Goal: Task Accomplishment & Management: Use online tool/utility

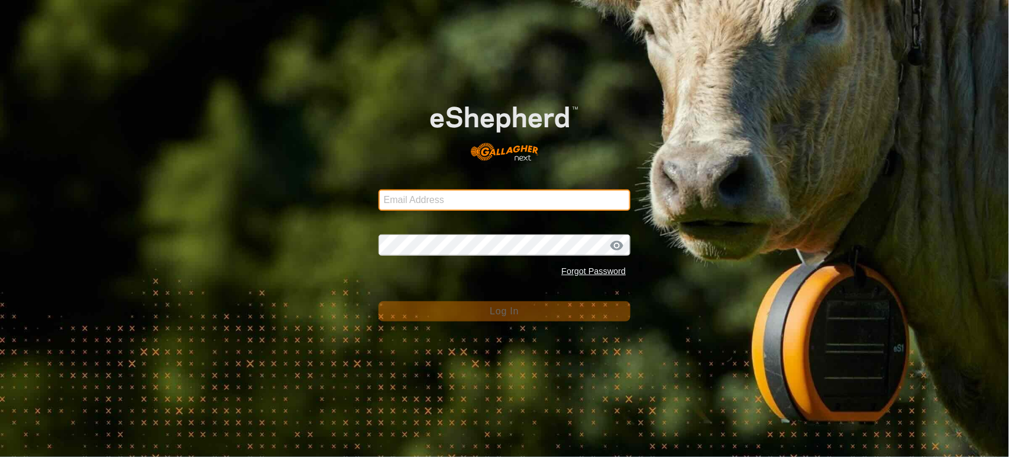
click at [486, 202] on input "Email Address" at bounding box center [505, 199] width 253 height 21
click at [501, 201] on input "Email Address" at bounding box center [505, 199] width 253 height 21
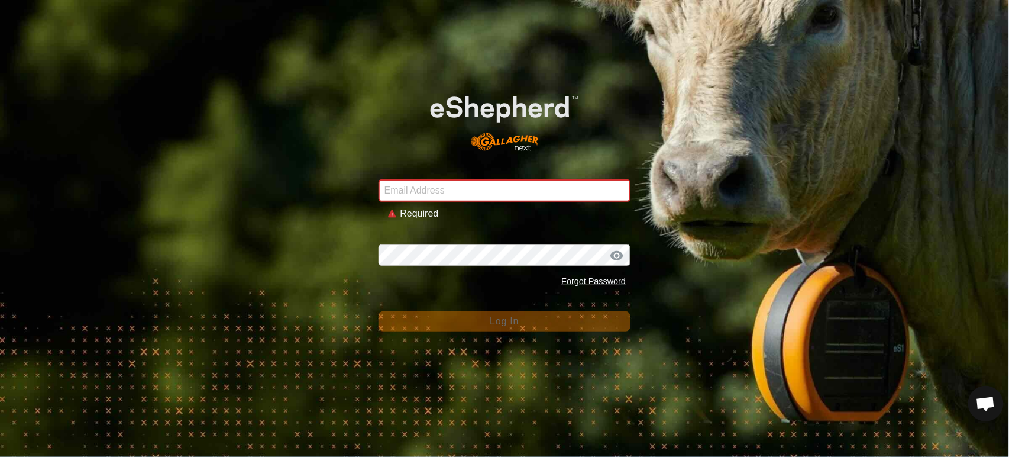
click at [285, 173] on div "Email Address Required Password Forgot Password Log In" at bounding box center [504, 228] width 1009 height 457
drag, startPoint x: 468, startPoint y: 185, endPoint x: 467, endPoint y: 177, distance: 7.2
click at [468, 183] on input "Email Address" at bounding box center [505, 190] width 253 height 22
type input "[PERSON_NAME][EMAIL_ADDRESS][DOMAIN_NAME]"
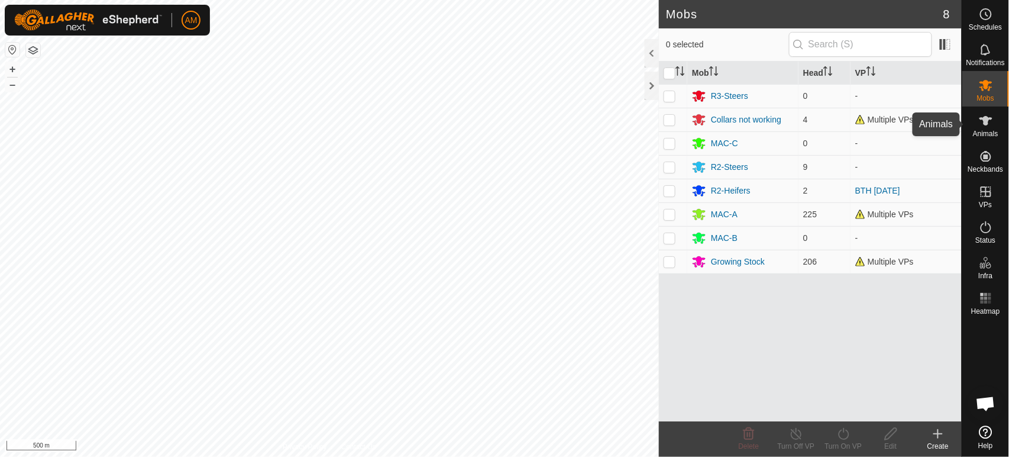
click at [1000, 122] on div "Animals" at bounding box center [985, 123] width 47 height 35
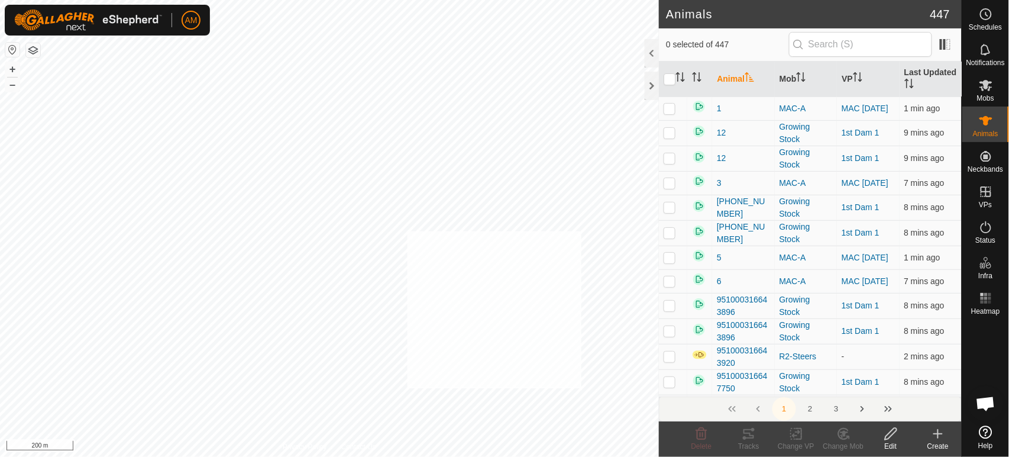
checkbox input "true"
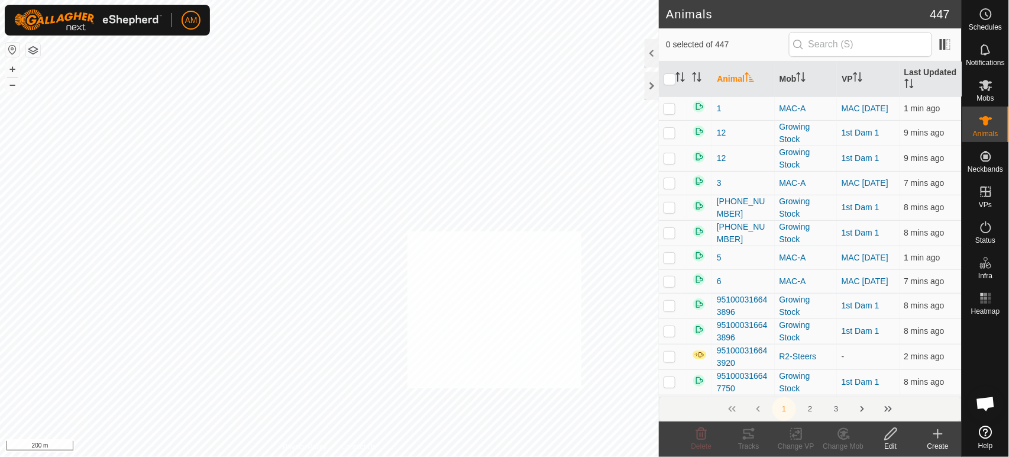
checkbox input "true"
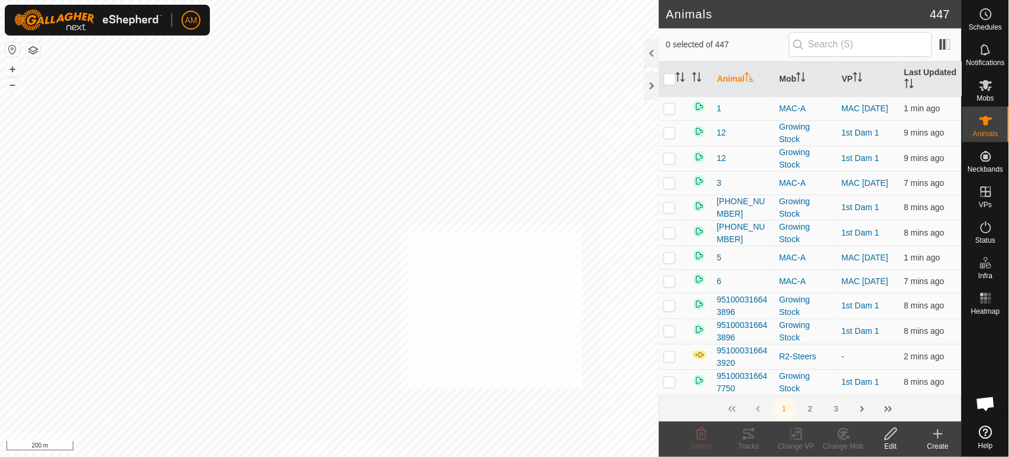
checkbox input "true"
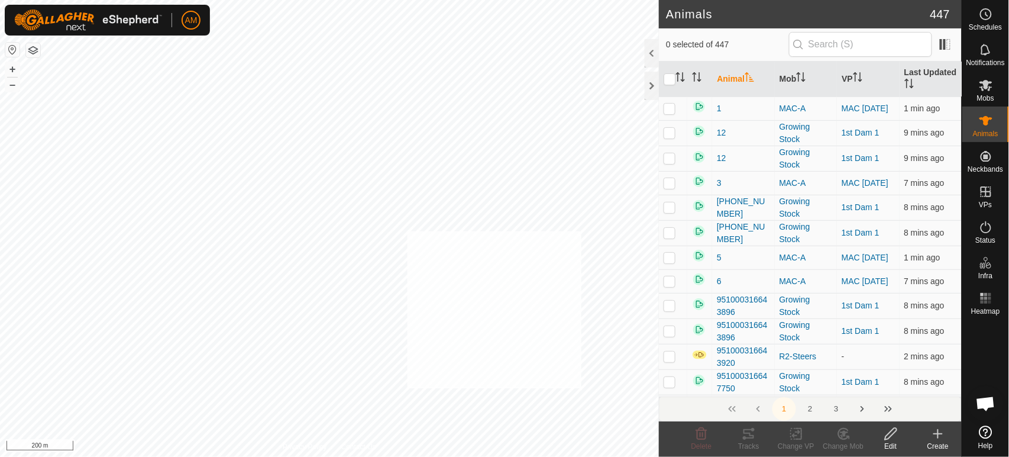
checkbox input "true"
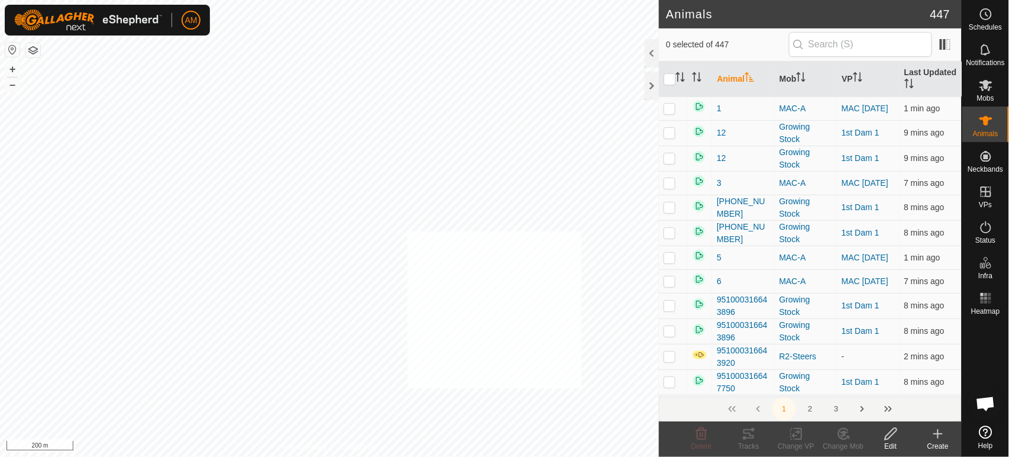
checkbox input "true"
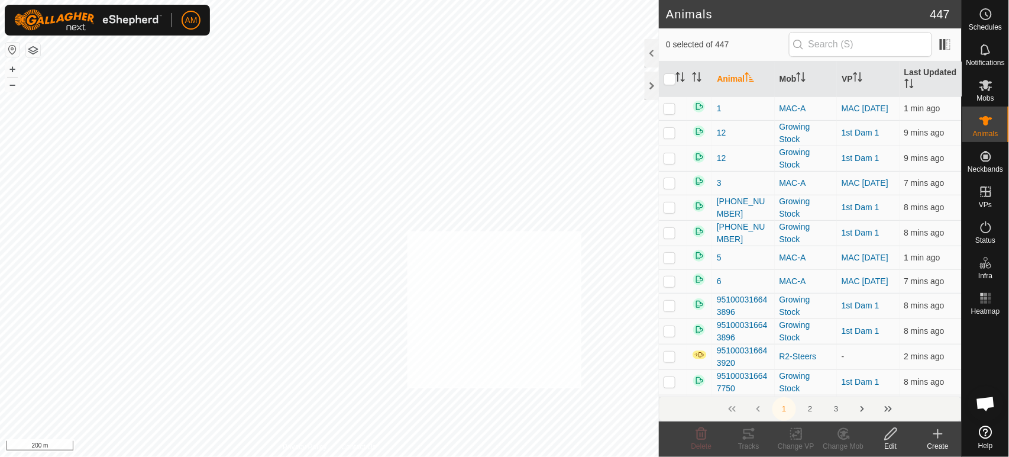
checkbox input "true"
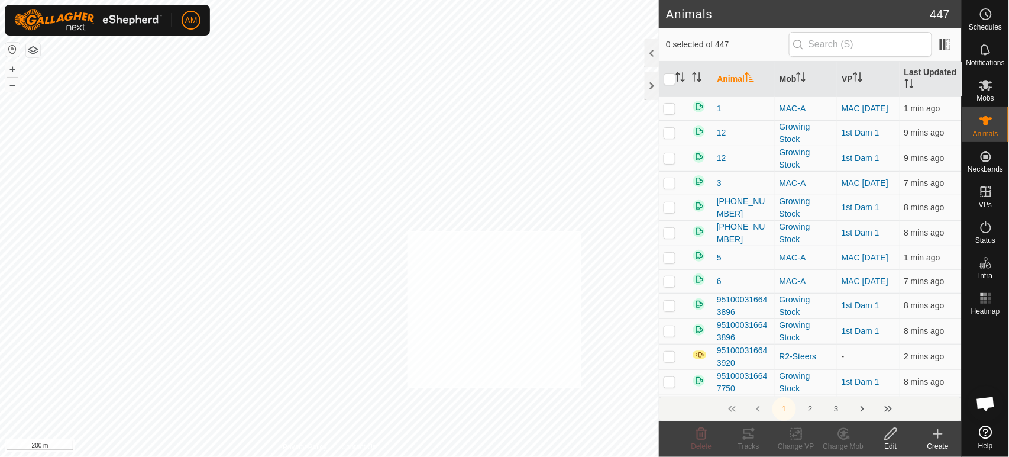
checkbox input "true"
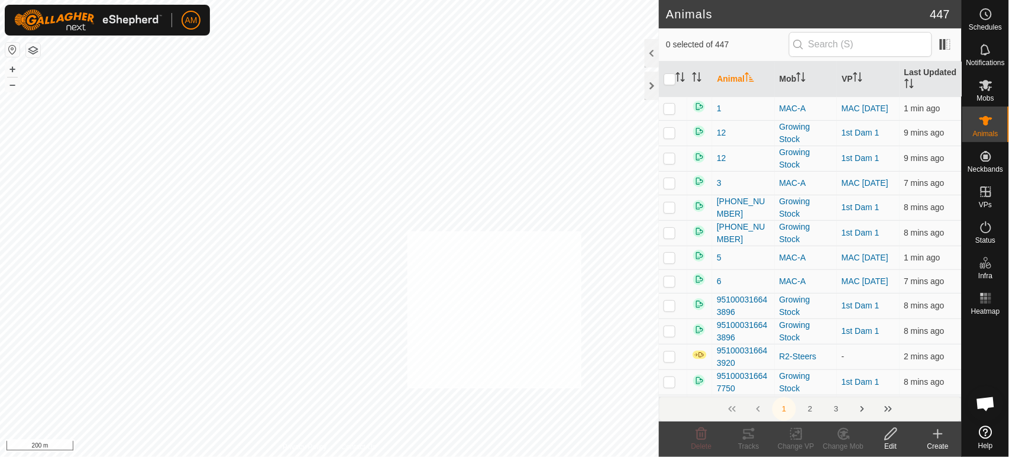
checkbox input "true"
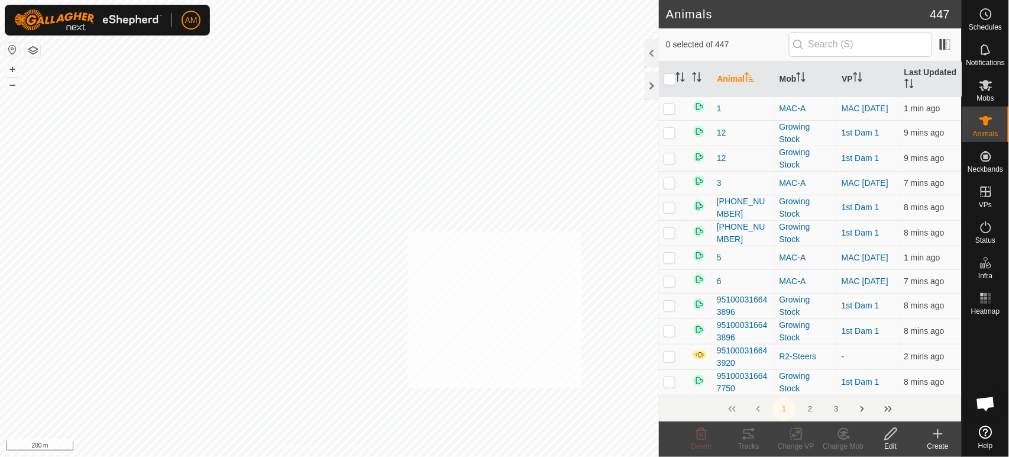
checkbox input "true"
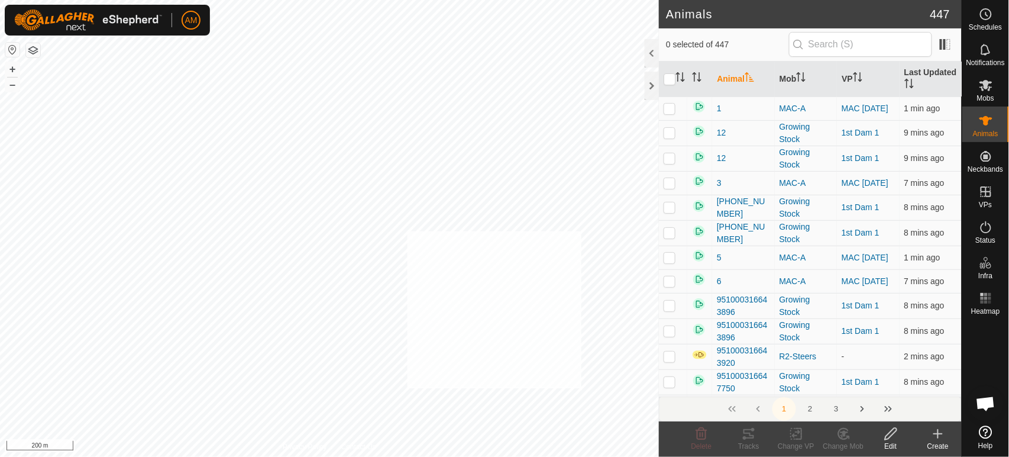
checkbox input "true"
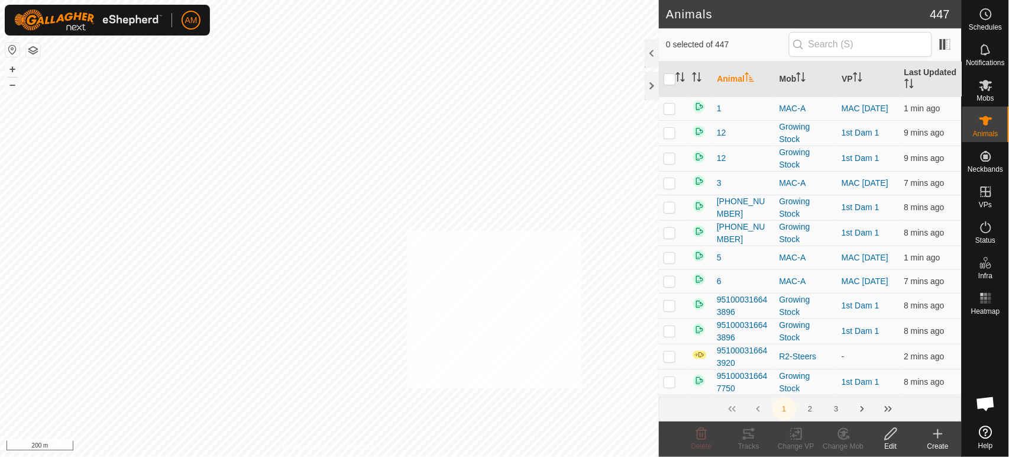
checkbox input "true"
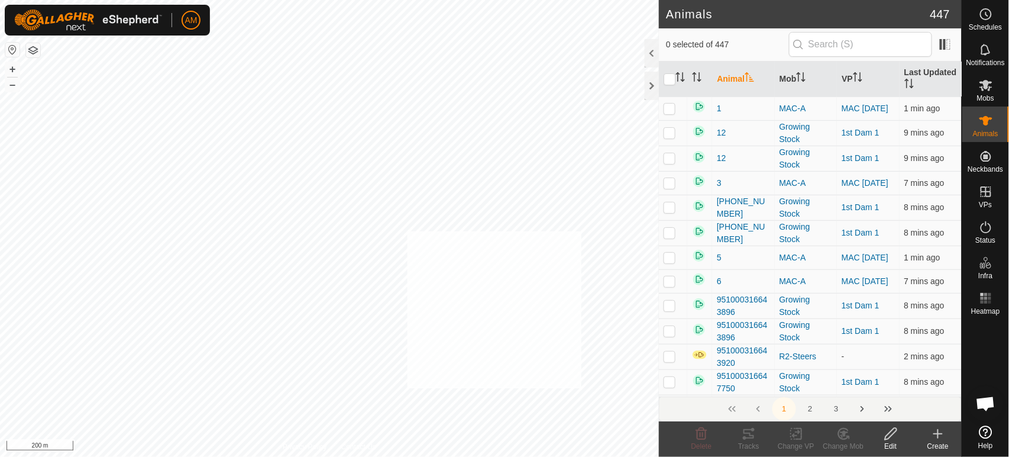
checkbox input "true"
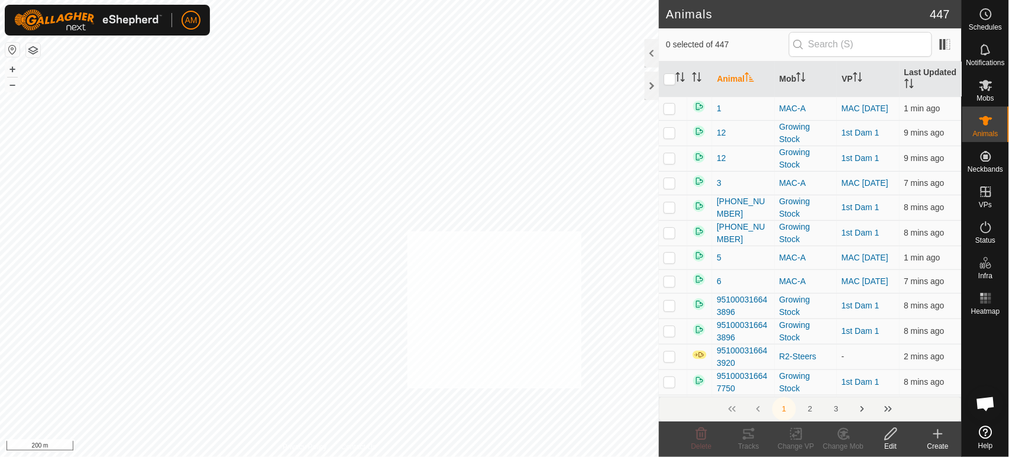
checkbox input "true"
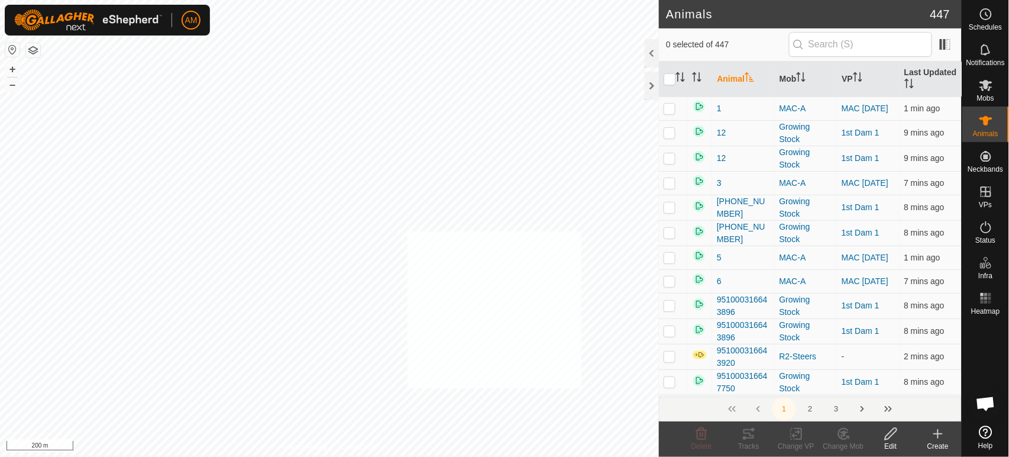
checkbox input "true"
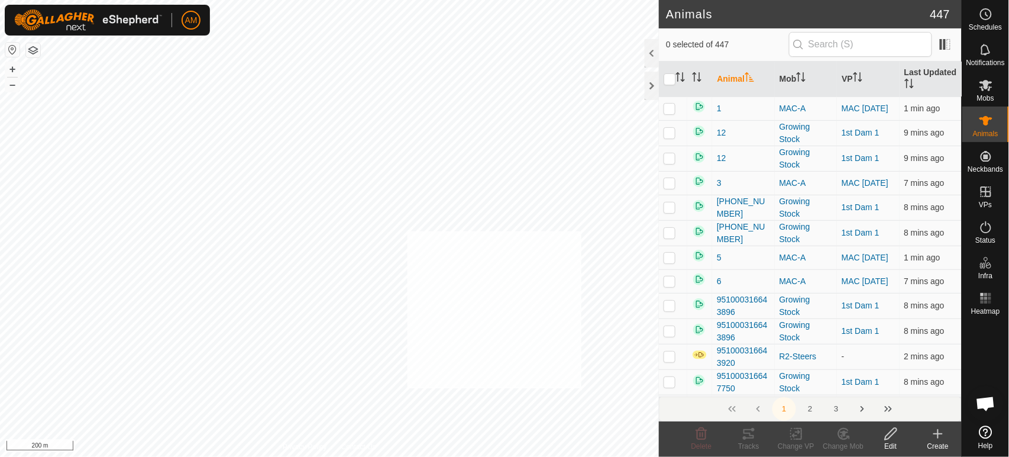
checkbox input "true"
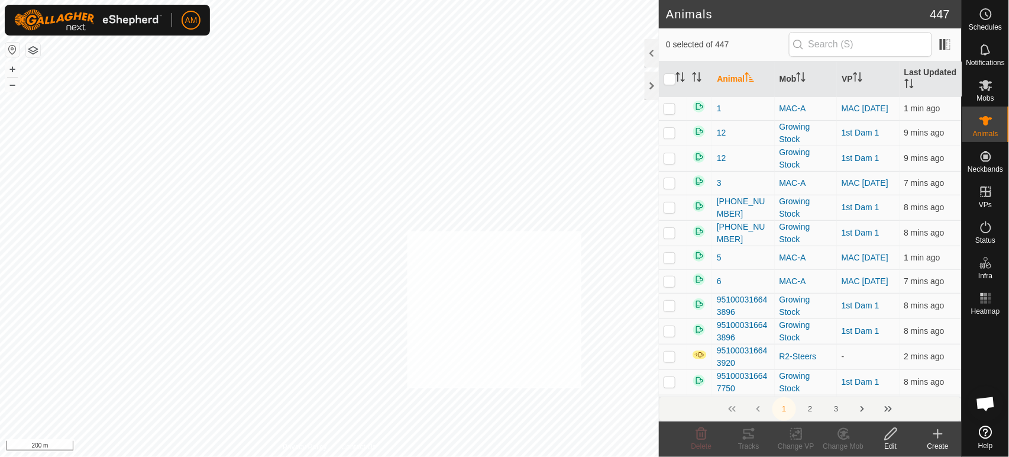
checkbox input "true"
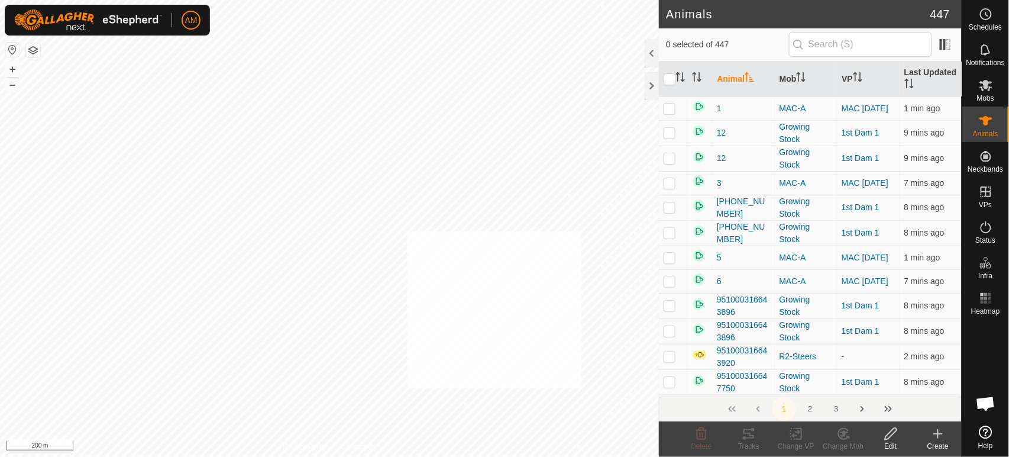
checkbox input "true"
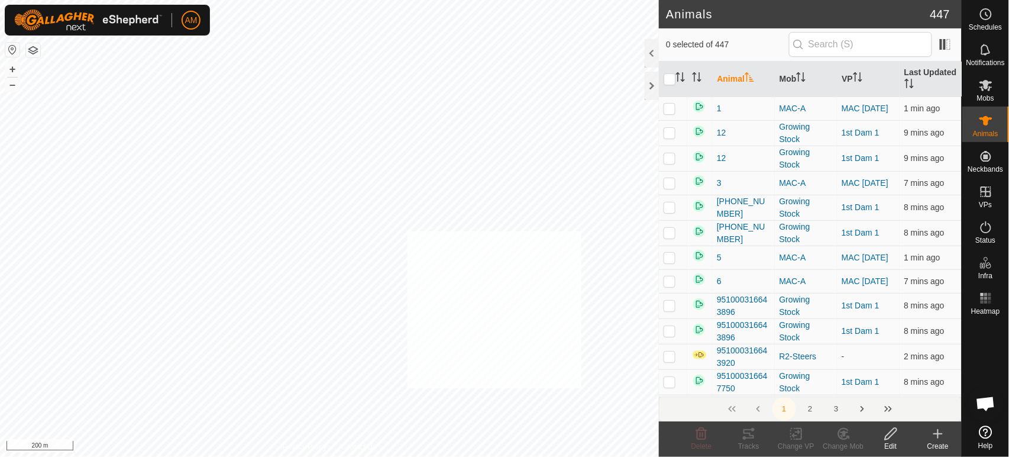
checkbox input "true"
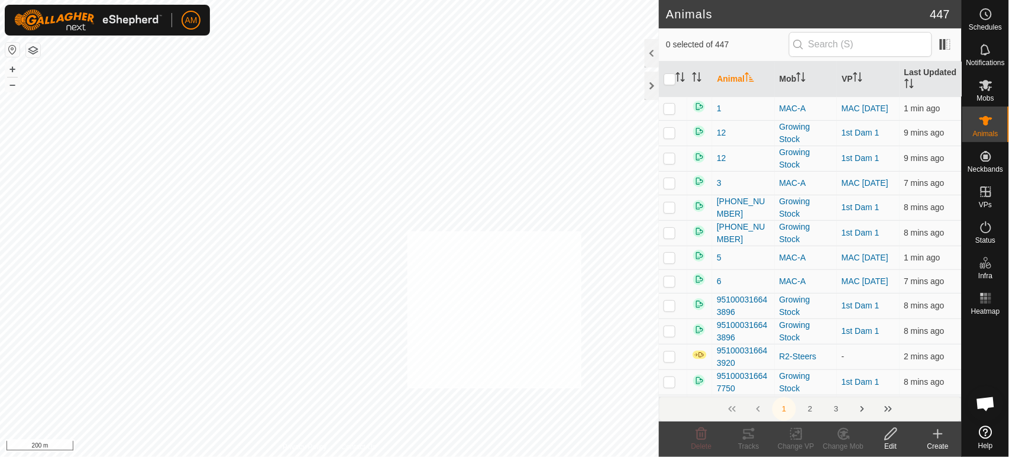
checkbox input "true"
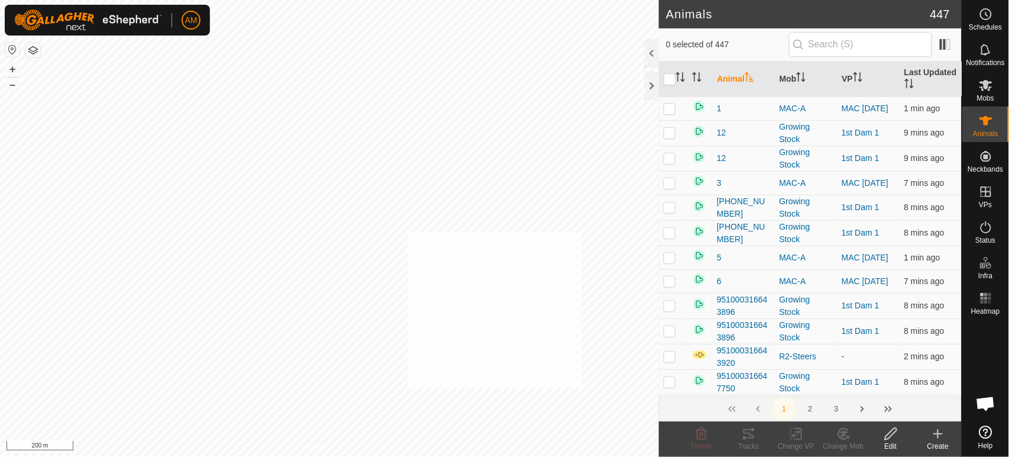
checkbox input "true"
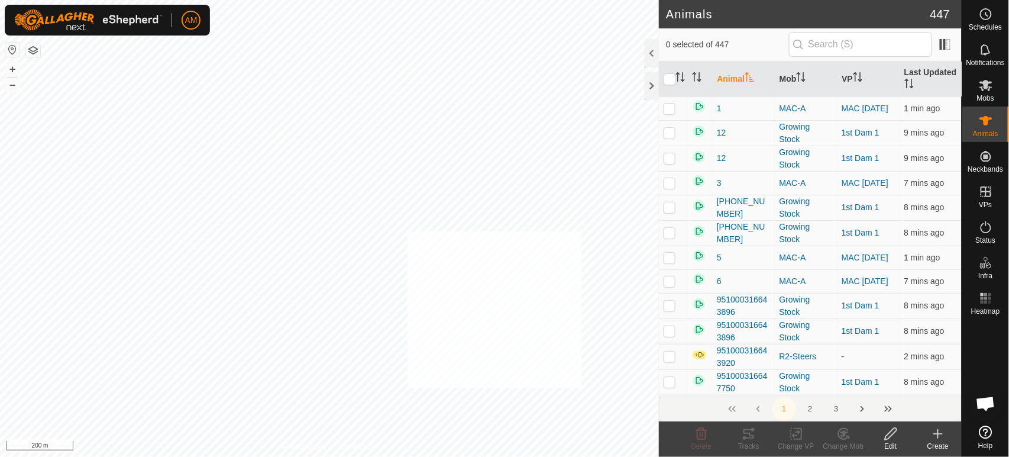
checkbox input "true"
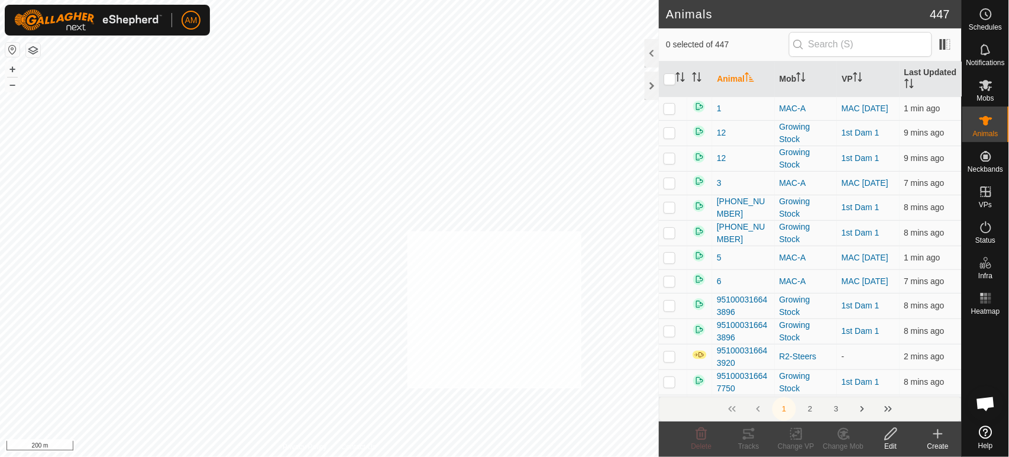
checkbox input "true"
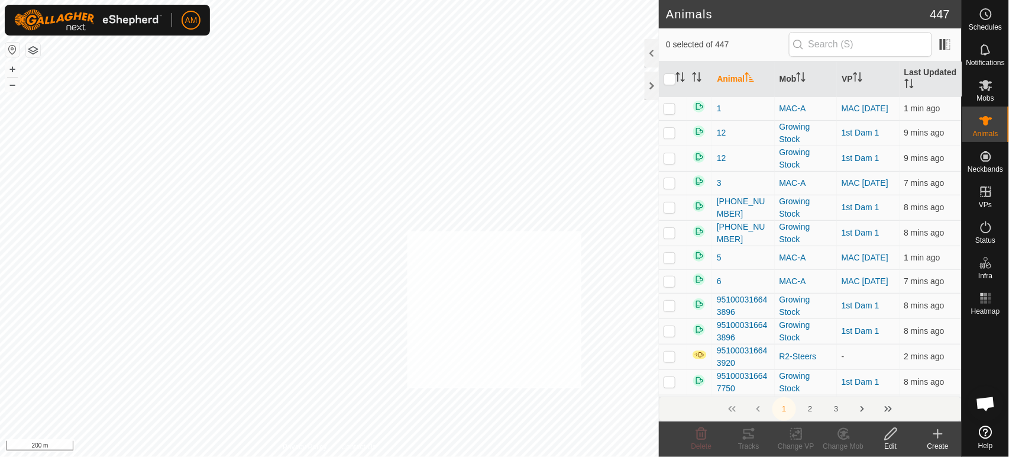
checkbox input "true"
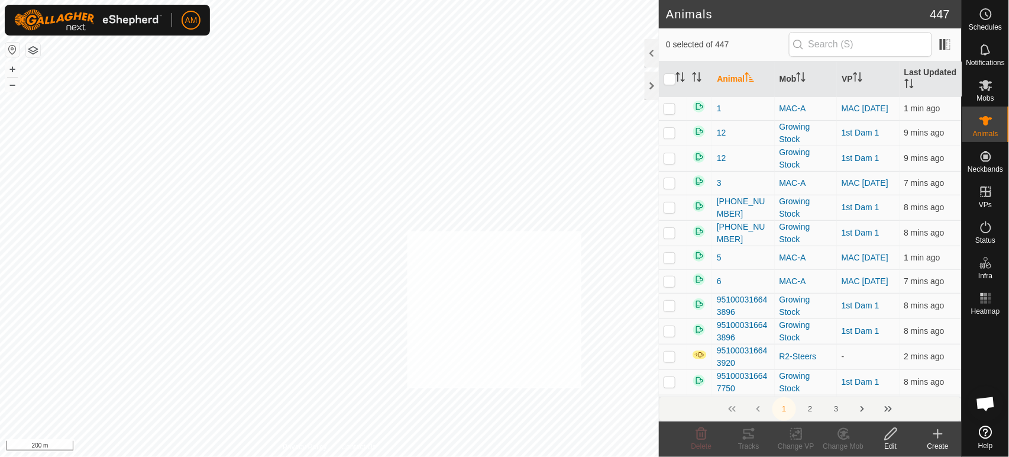
checkbox input "true"
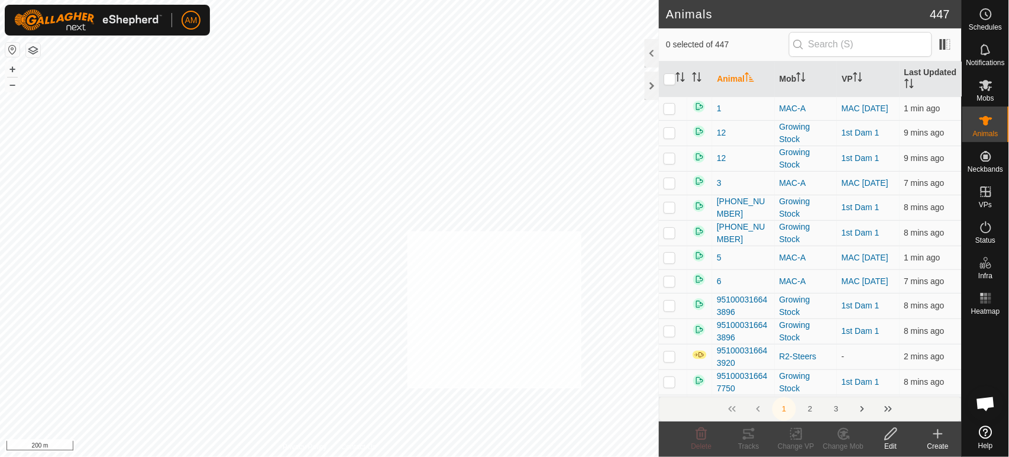
checkbox input "true"
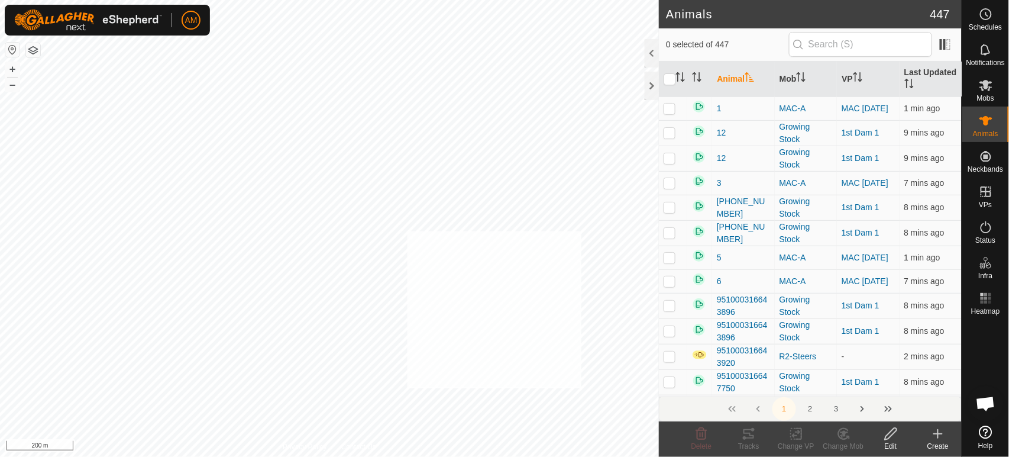
checkbox input "true"
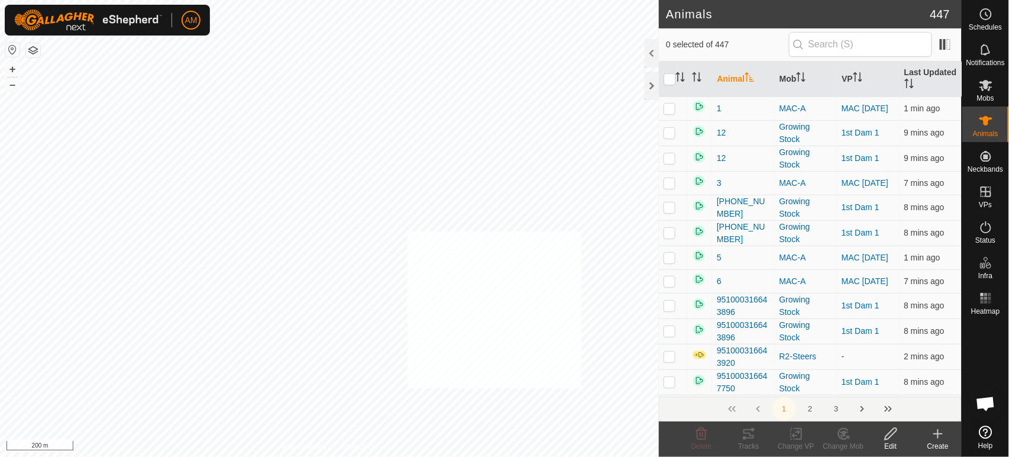
checkbox input "true"
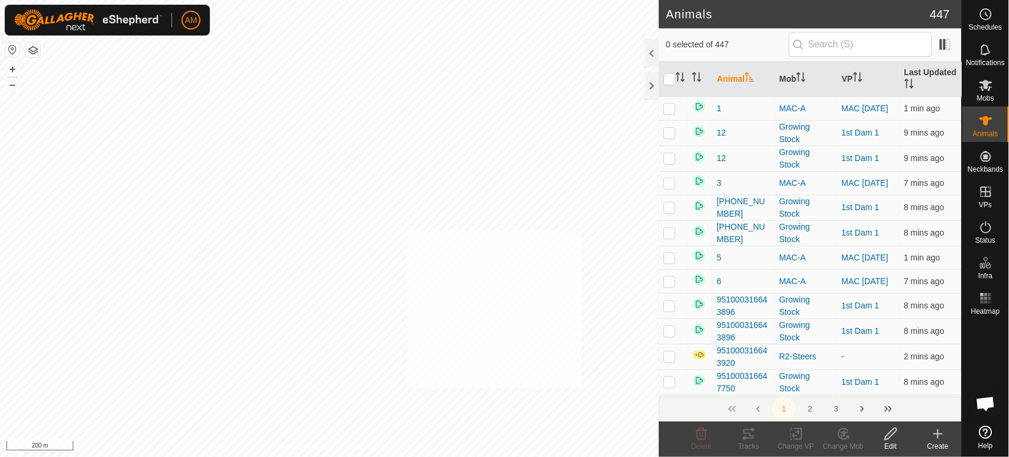
checkbox input "true"
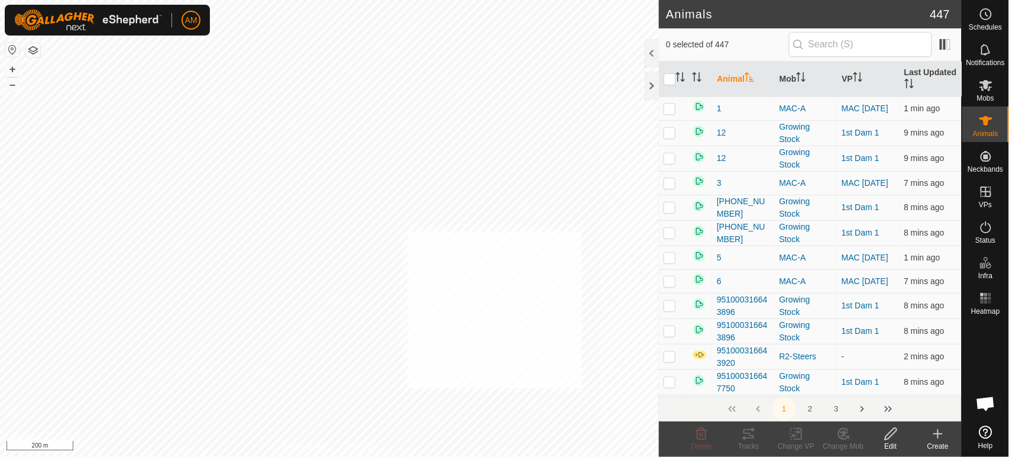
checkbox input "true"
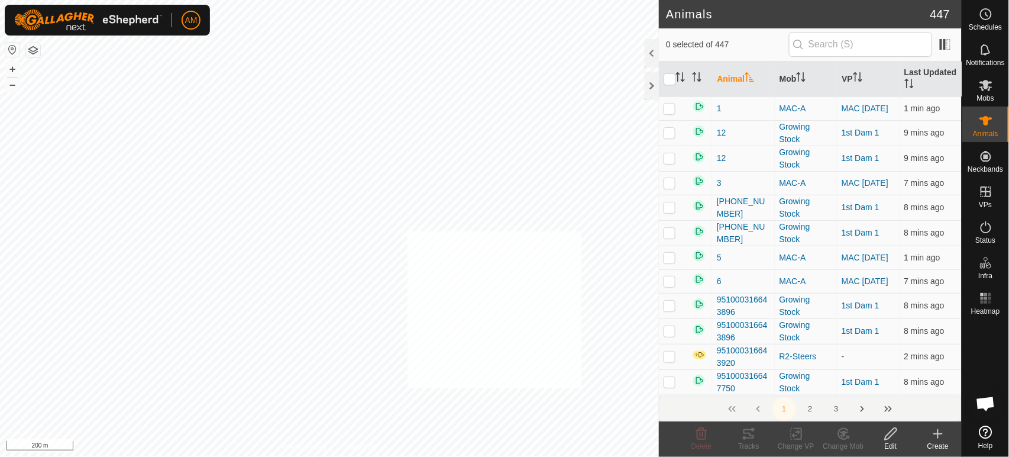
checkbox input "true"
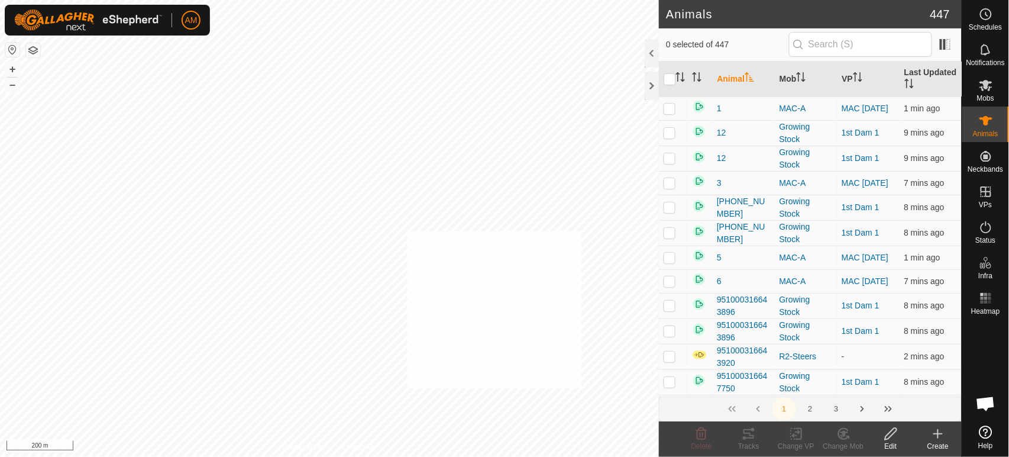
checkbox input "true"
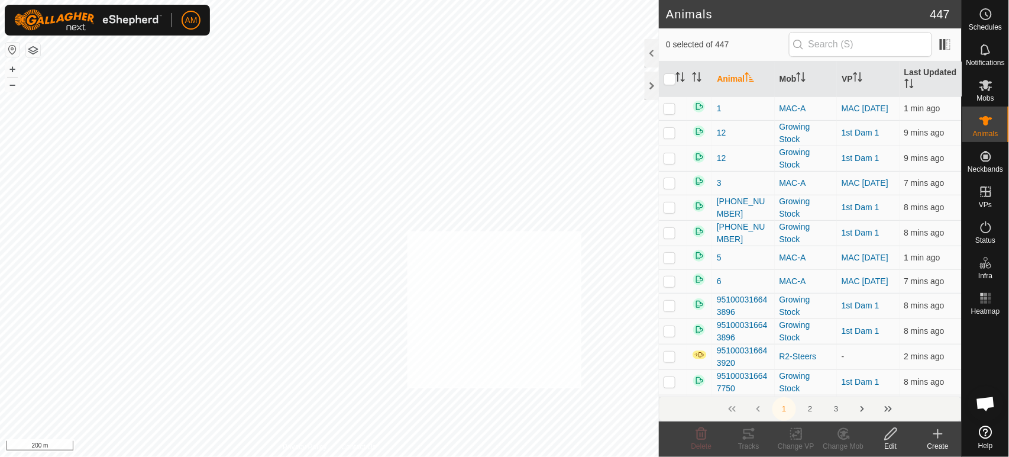
checkbox input "true"
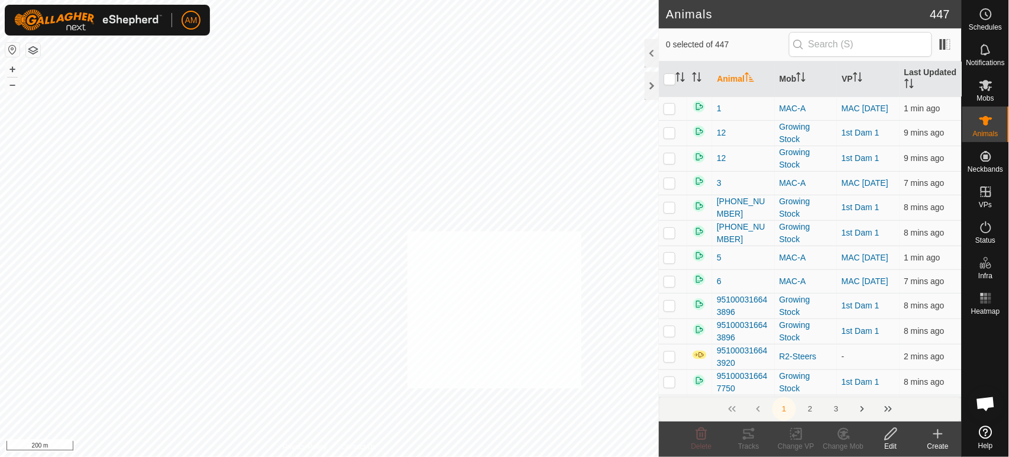
checkbox input "true"
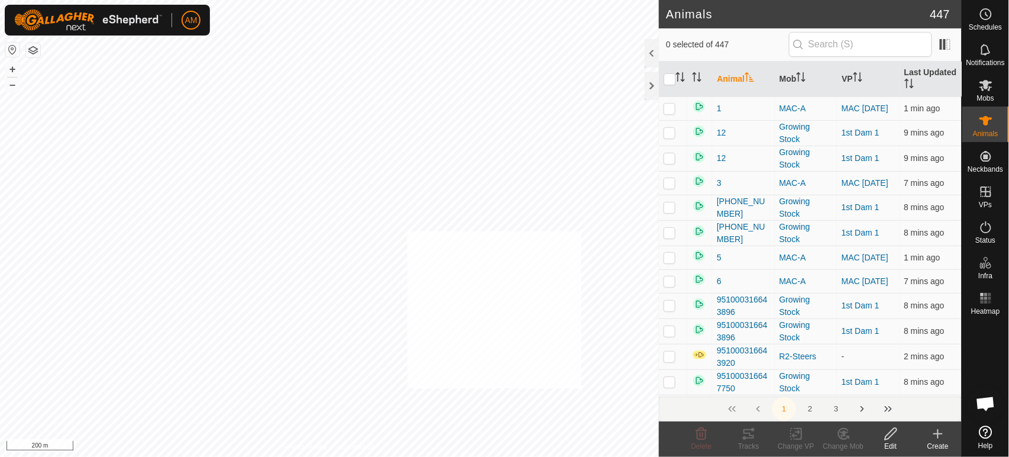
checkbox input "true"
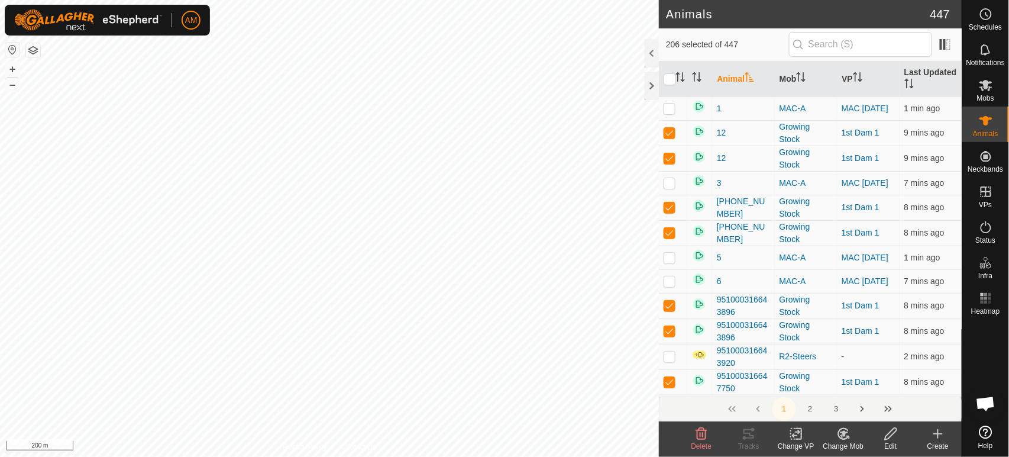
click at [800, 437] on icon at bounding box center [796, 433] width 15 height 14
click at [826, 387] on link "Choose VP..." at bounding box center [832, 383] width 117 height 24
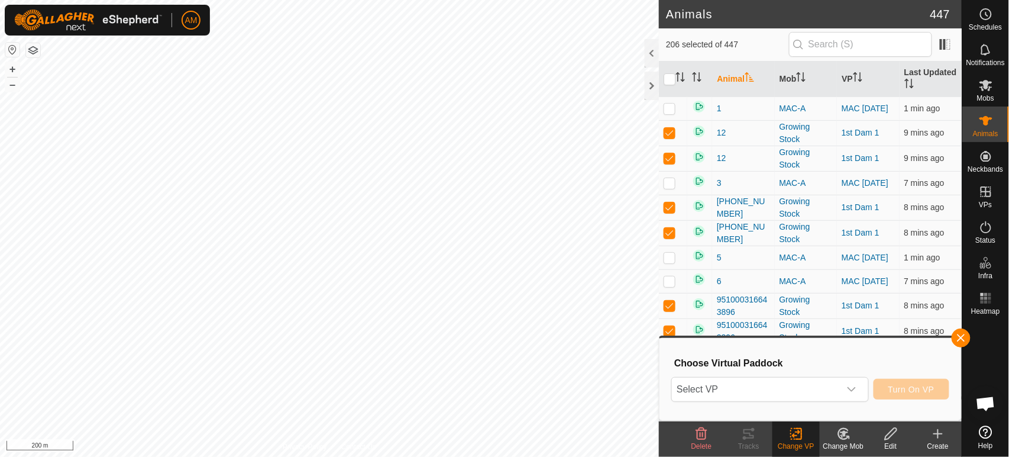
click at [809, 386] on span "Select VP" at bounding box center [755, 389] width 167 height 24
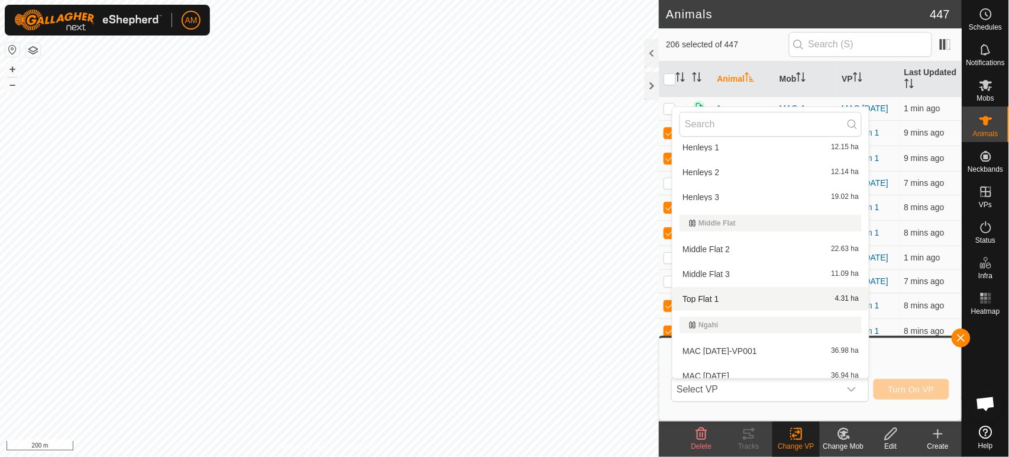
scroll to position [732, 0]
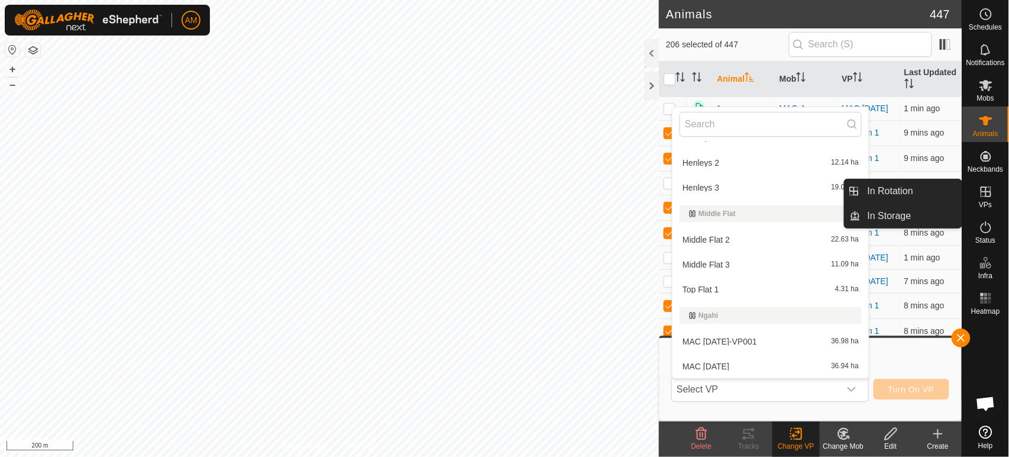
drag, startPoint x: 999, startPoint y: 179, endPoint x: 991, endPoint y: 199, distance: 21.5
click at [991, 199] on es-virtualpaddocks-svg-icon at bounding box center [985, 191] width 21 height 19
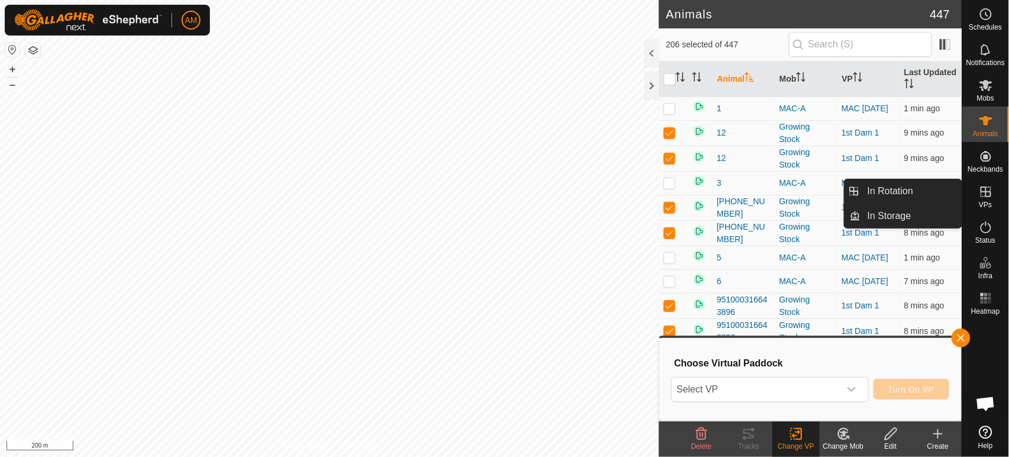
click at [905, 182] on link "In Rotation" at bounding box center [911, 191] width 101 height 24
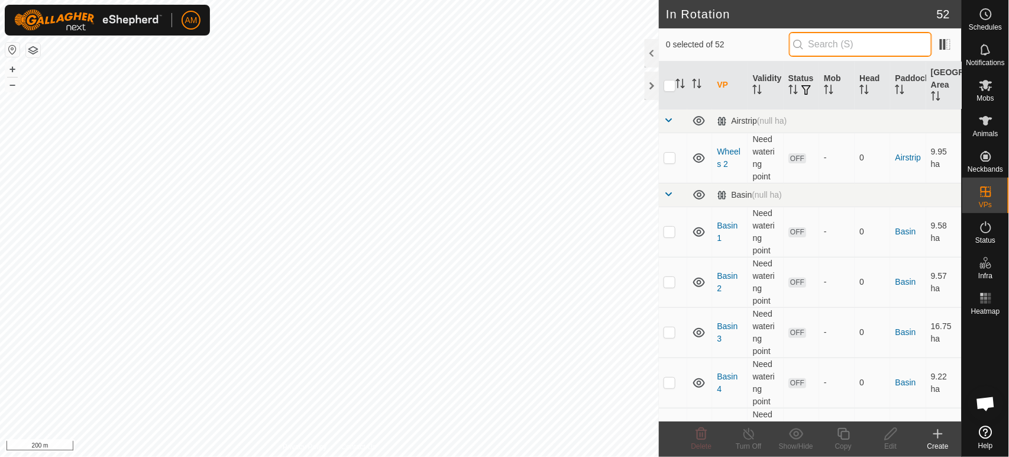
drag, startPoint x: 857, startPoint y: 50, endPoint x: 858, endPoint y: 56, distance: 6.0
click at [857, 54] on input "text" at bounding box center [860, 44] width 143 height 25
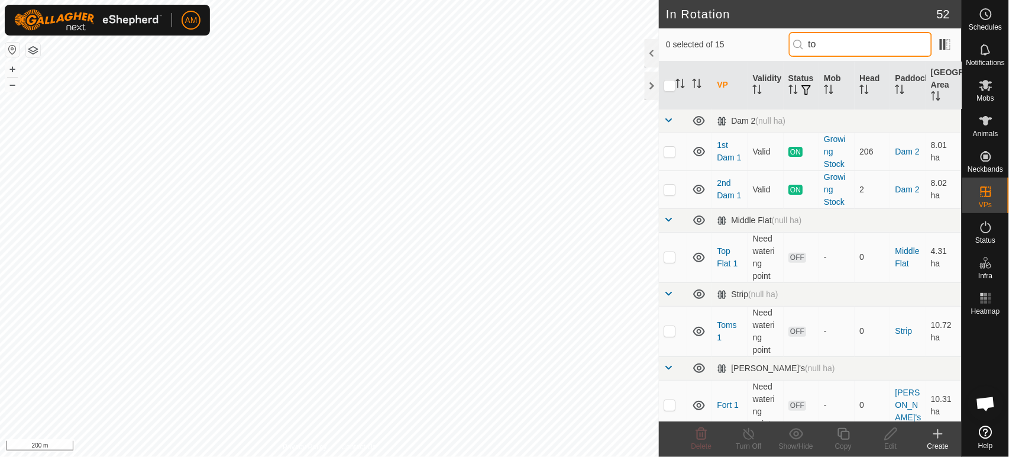
type input "t"
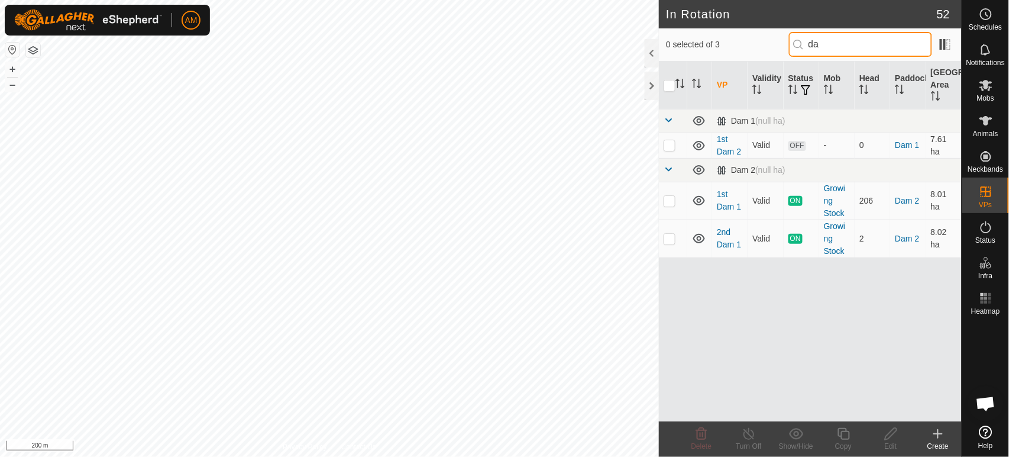
type input "da"
click at [676, 150] on td at bounding box center [673, 145] width 28 height 25
checkbox input "true"
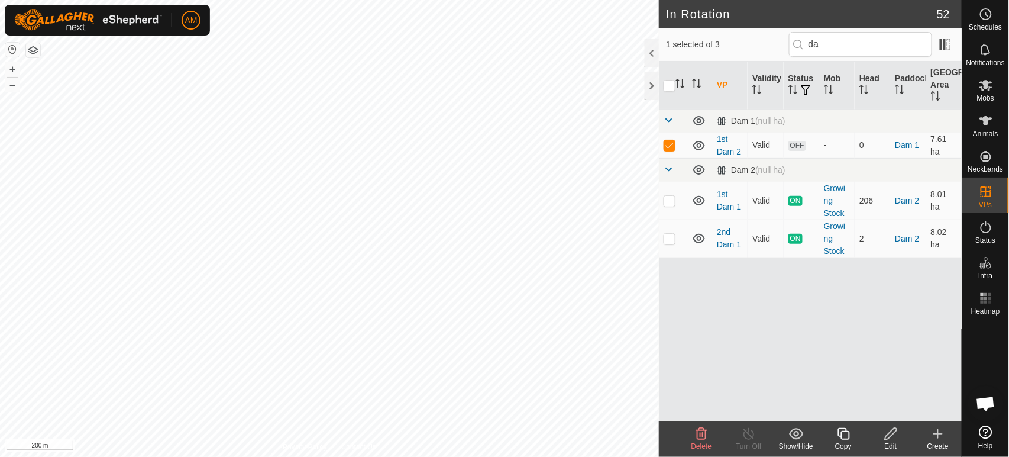
click at [844, 434] on icon at bounding box center [843, 433] width 15 height 14
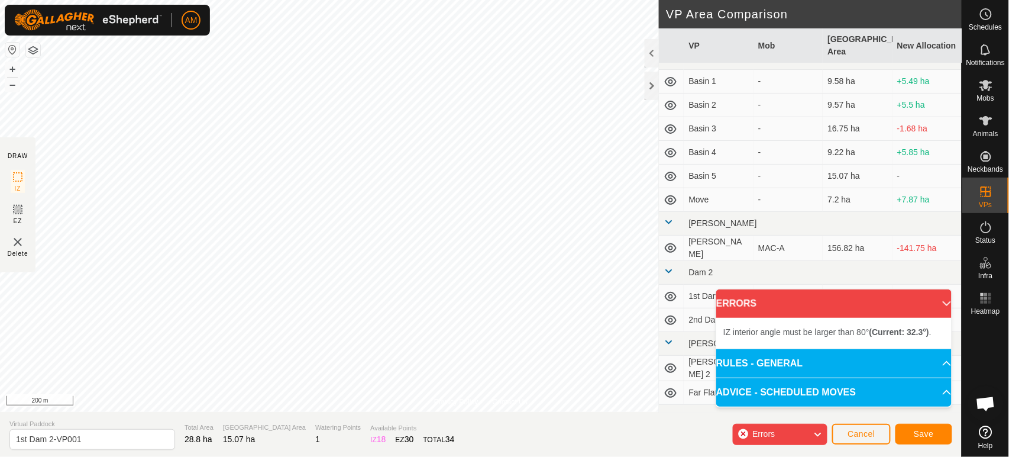
scroll to position [396, 0]
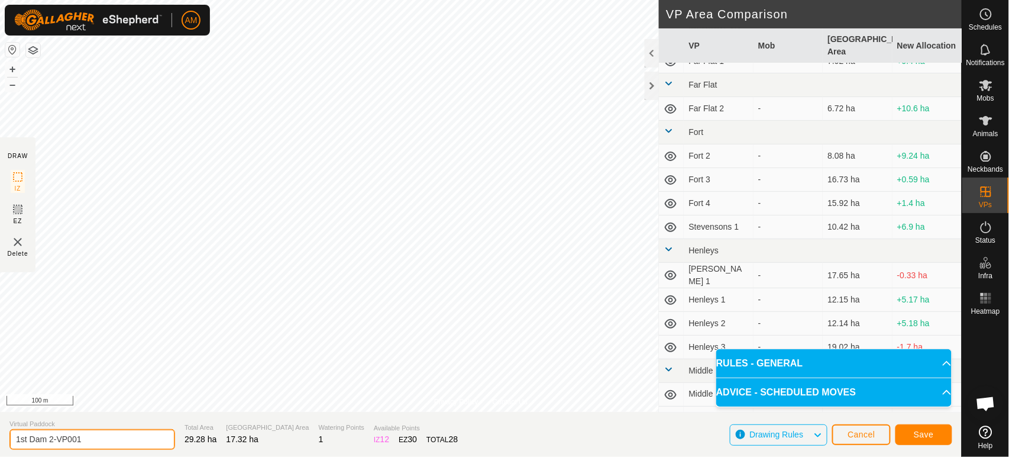
drag, startPoint x: 95, startPoint y: 439, endPoint x: 0, endPoint y: 421, distance: 97.0
click at [0, 421] on section "Virtual Paddock 1st Dam 2-VP001 Total Area 29.28 ha Grazing Area 17.32 ha Water…" at bounding box center [481, 434] width 962 height 45
type input "Middle Flat 1"
click at [917, 434] on span "Save" at bounding box center [924, 433] width 20 height 9
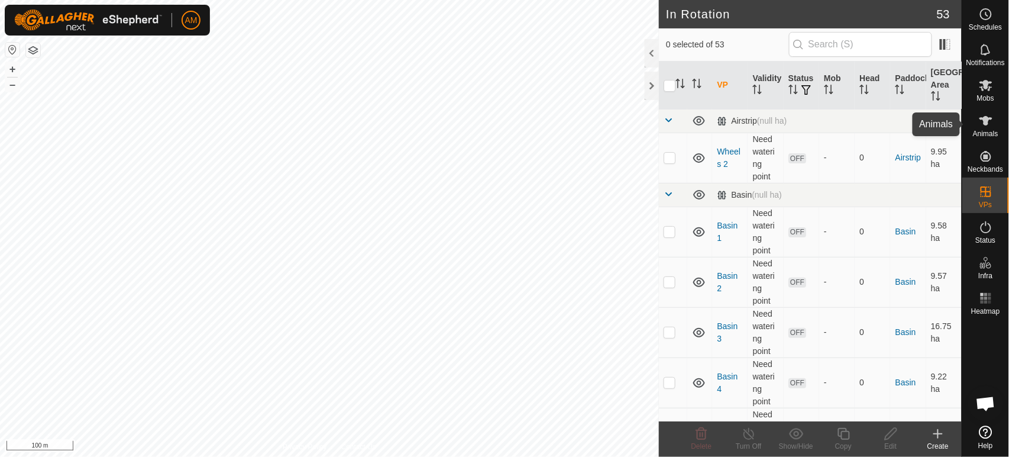
click at [990, 114] on icon at bounding box center [986, 121] width 14 height 14
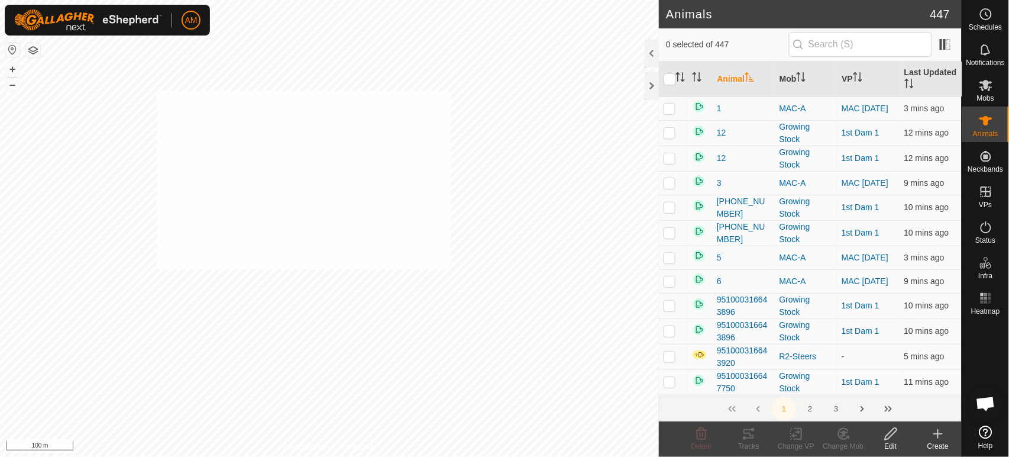
checkbox input "true"
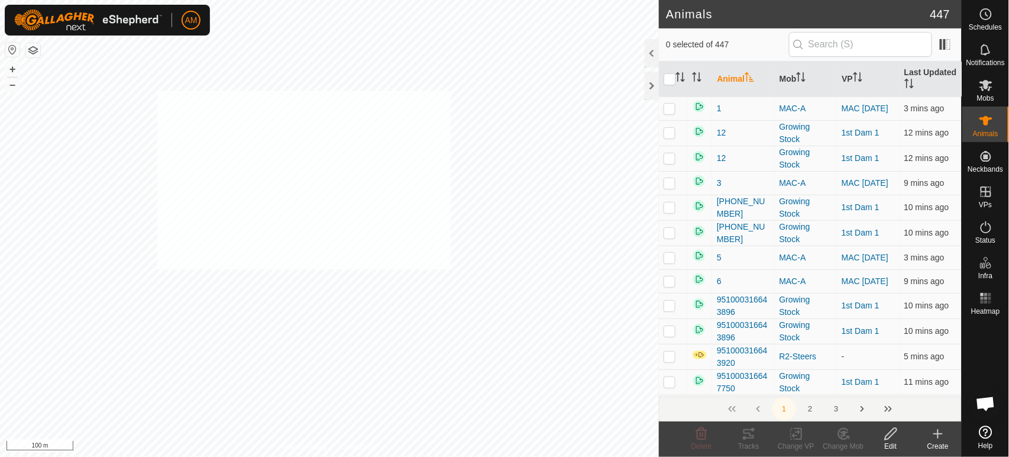
checkbox input "true"
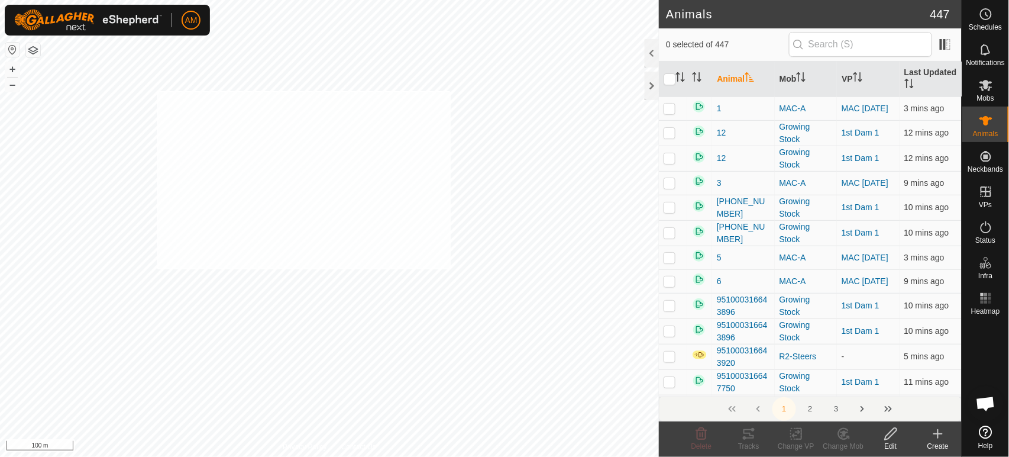
checkbox input "true"
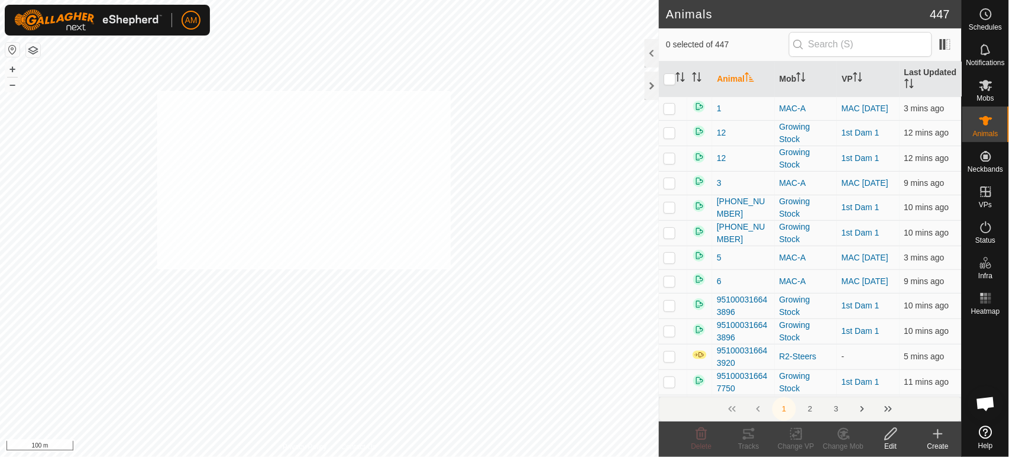
checkbox input "true"
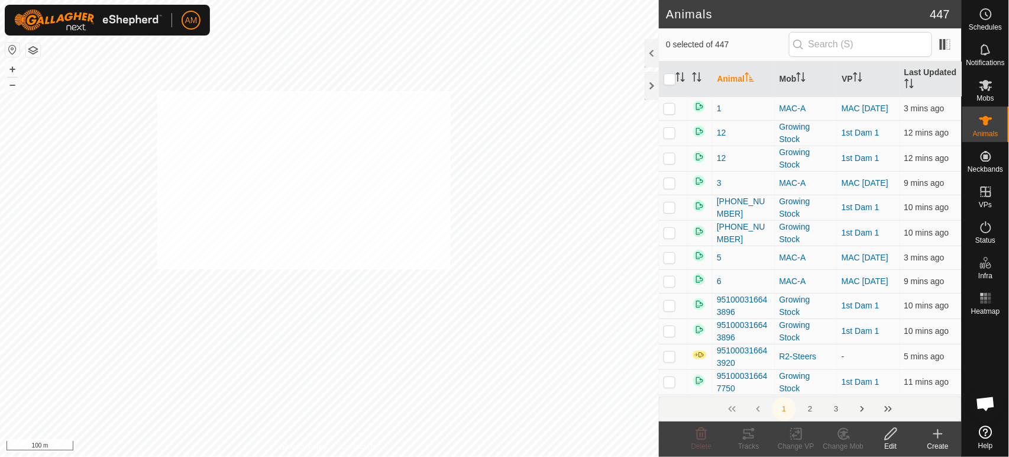
checkbox input "true"
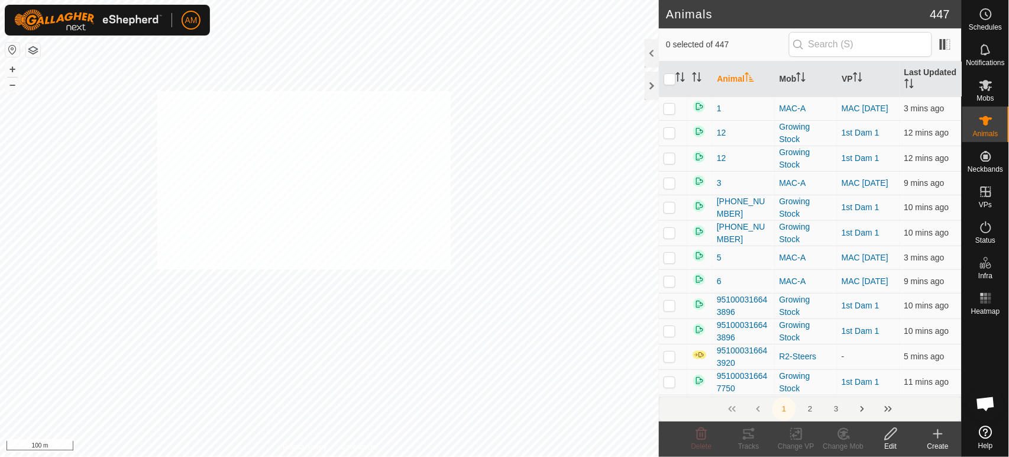
checkbox input "true"
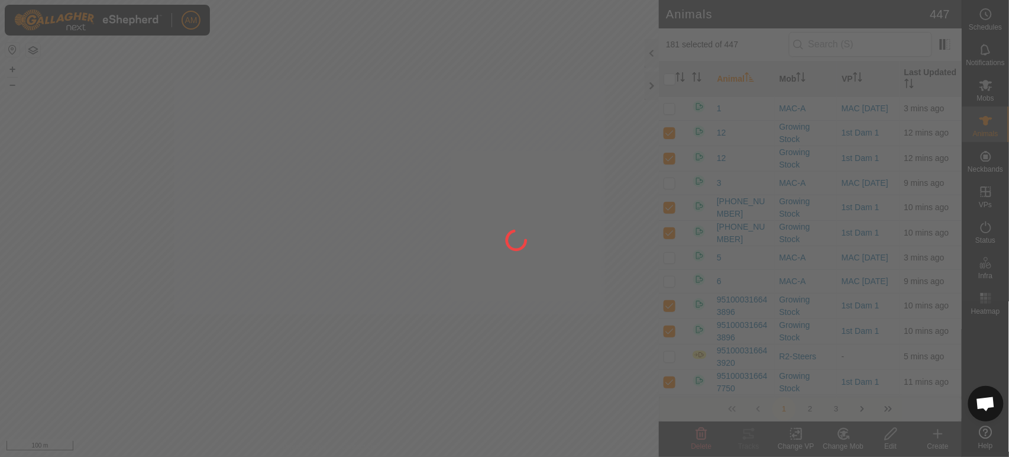
click at [600, 309] on div "AM Schedules Notifications Mobs Animals Neckbands VPs Status Infra Heatmap Help…" at bounding box center [504, 228] width 1009 height 457
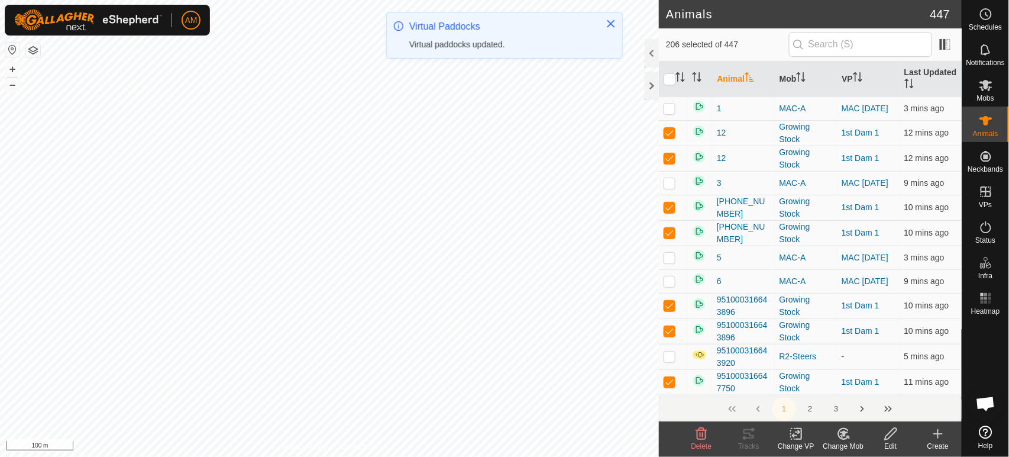
click at [793, 438] on icon at bounding box center [796, 433] width 15 height 14
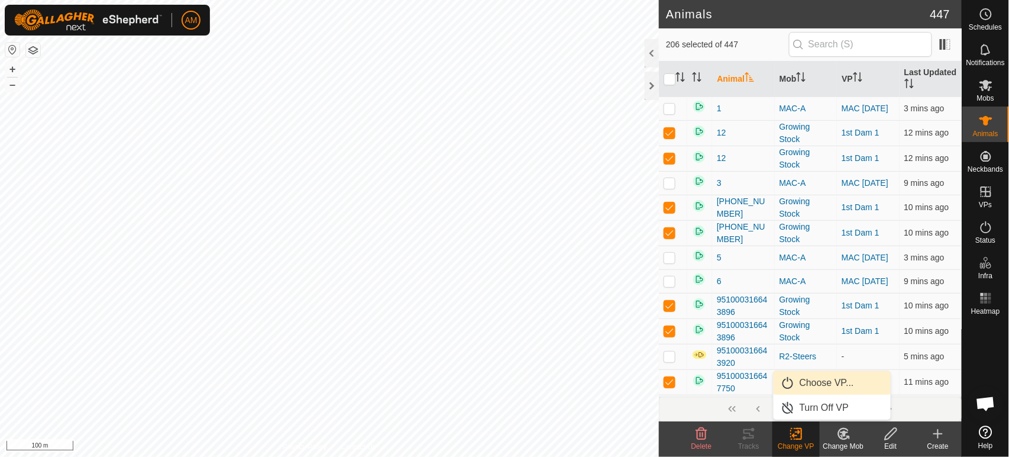
click at [822, 389] on link "Choose VP..." at bounding box center [832, 383] width 117 height 24
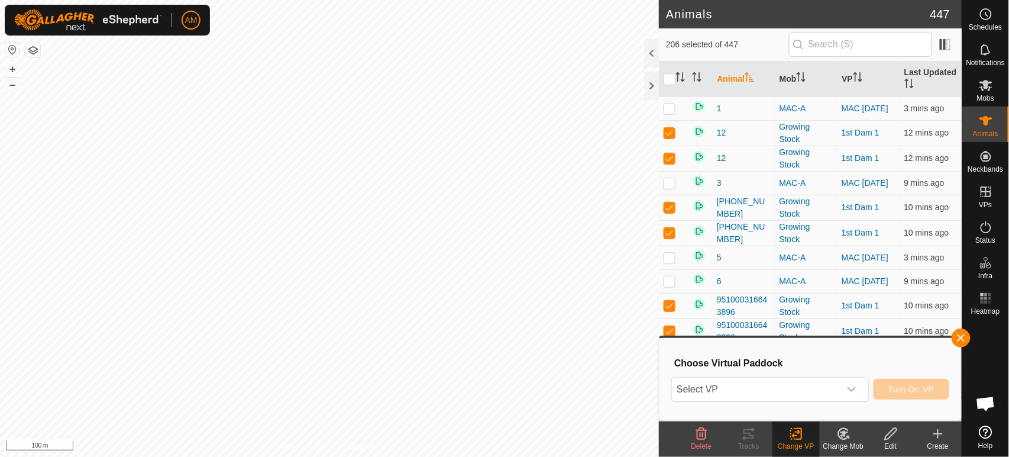
click at [817, 389] on span "Select VP" at bounding box center [755, 389] width 167 height 24
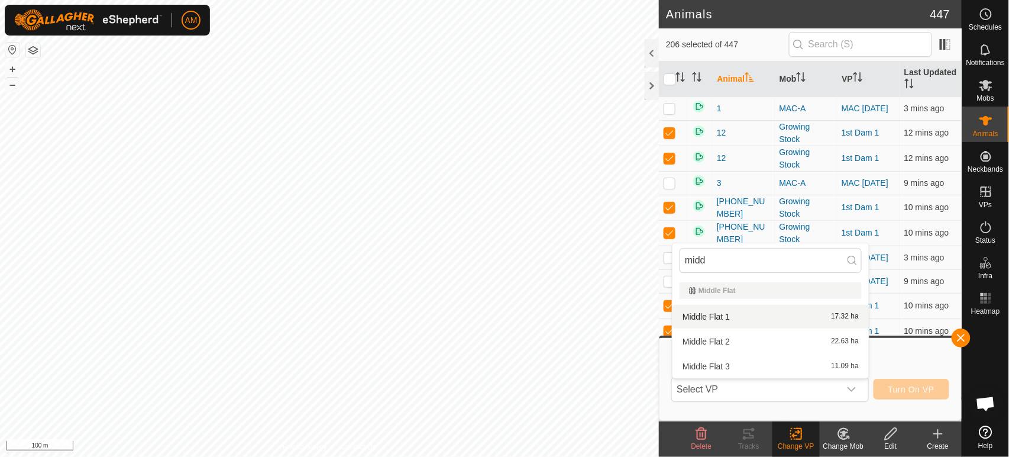
click at [719, 311] on li "Middle Flat 1 17.32 ha" at bounding box center [771, 317] width 196 height 24
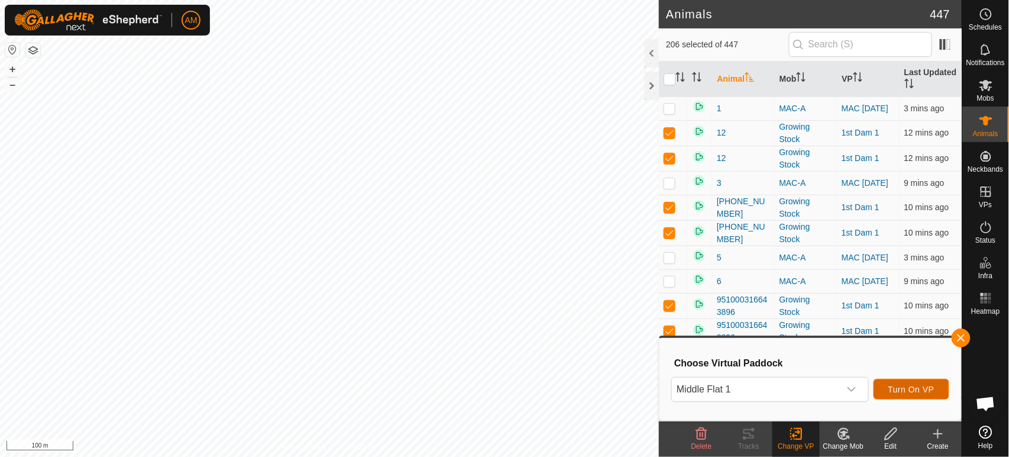
click at [906, 389] on span "Turn On VP" at bounding box center [911, 388] width 46 height 9
